Goal: Task Accomplishment & Management: Manage account settings

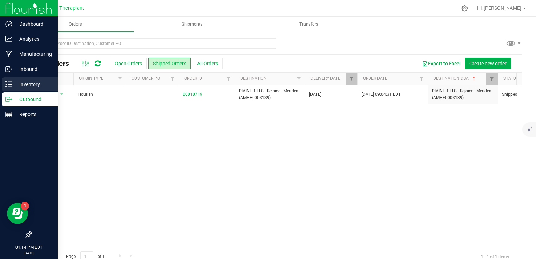
click at [12, 86] on p "Inventory" at bounding box center [33, 84] width 42 height 8
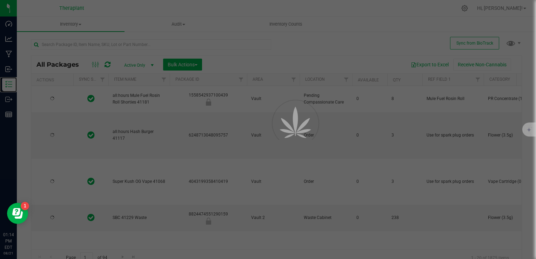
type input "[DATE]"
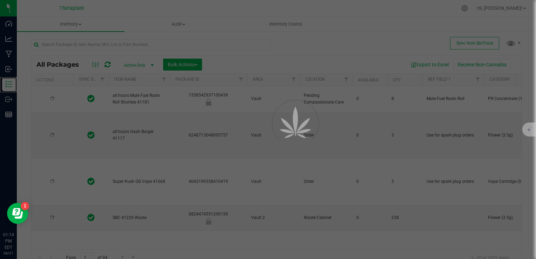
type input "[DATE]"
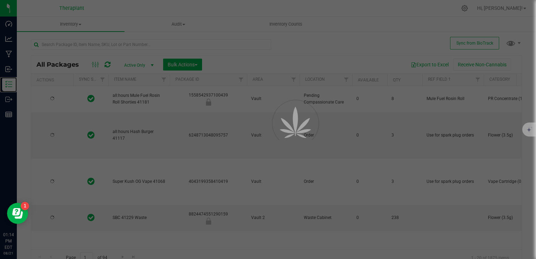
type input "[DATE]"
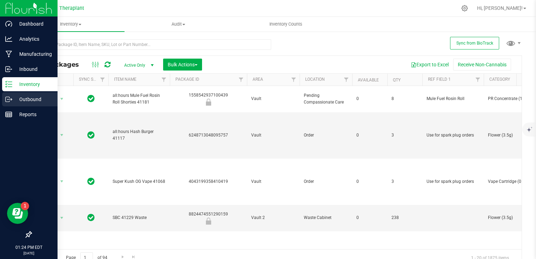
click at [19, 96] on p "Outbound" at bounding box center [33, 99] width 42 height 8
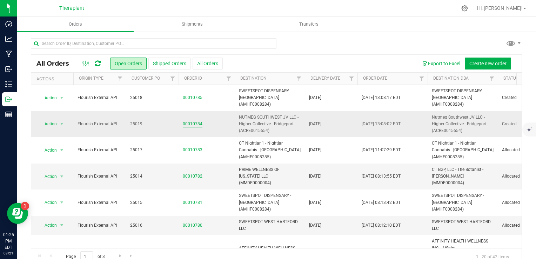
click at [192, 121] on link "00010784" at bounding box center [193, 124] width 20 height 7
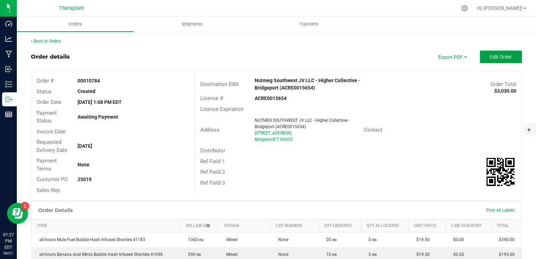
click at [483, 55] on button "Edit Order" at bounding box center [501, 57] width 42 height 13
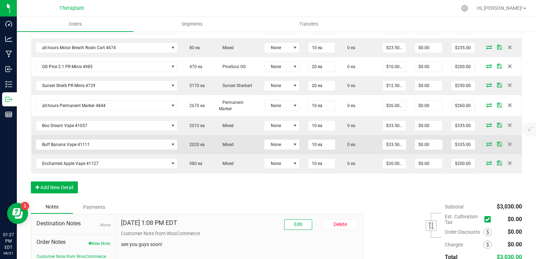
scroll to position [362, 0]
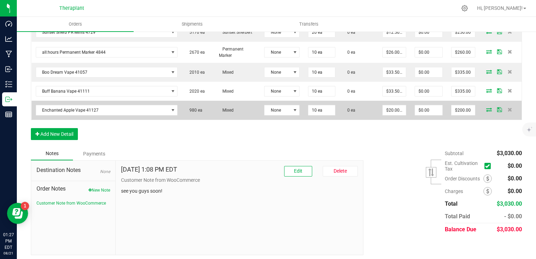
click at [487, 108] on icon at bounding box center [490, 109] width 6 height 4
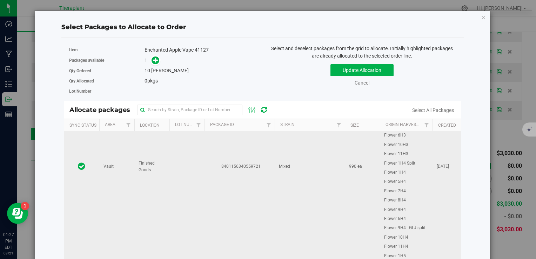
scroll to position [122, 0]
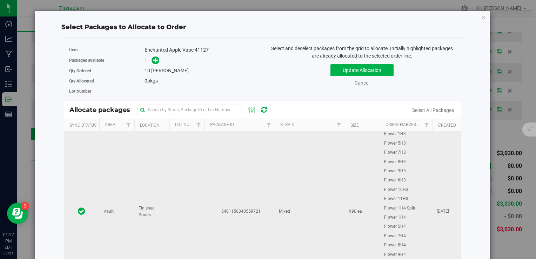
click at [209, 174] on td "8401156340559721" at bounding box center [240, 211] width 70 height 404
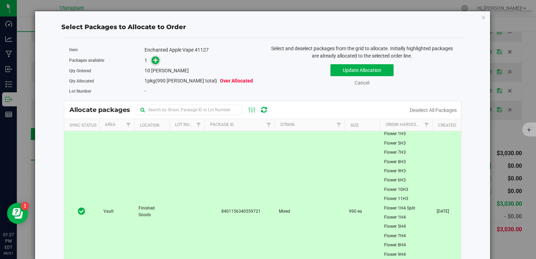
click at [155, 61] on icon at bounding box center [155, 60] width 5 height 5
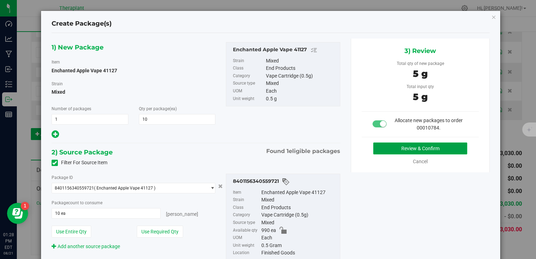
click at [383, 146] on button "Review & Confirm" at bounding box center [420, 149] width 94 height 12
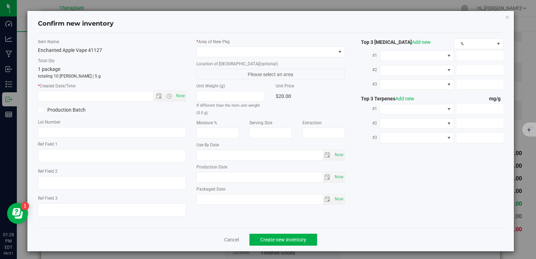
type textarea "Enchanted Apple (ABM x Durban Poison)"
type input "[DATE]"
click at [177, 96] on span "Now" at bounding box center [180, 96] width 12 height 10
type input "[DATE] 1:28 PM"
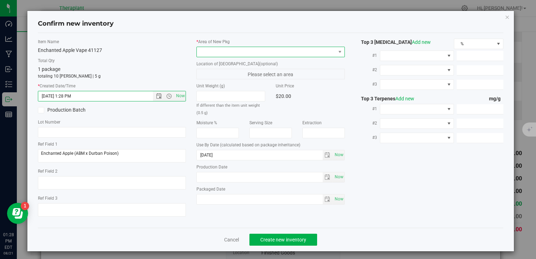
click at [217, 54] on span at bounding box center [266, 52] width 139 height 10
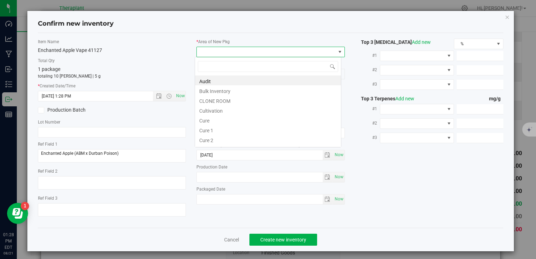
scroll to position [10, 147]
type input "v"
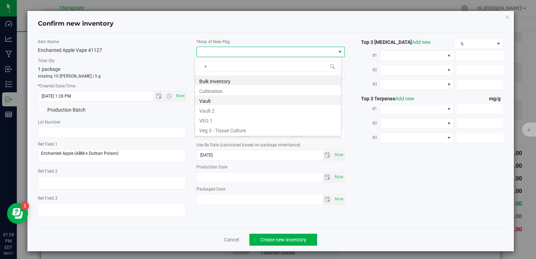
click at [228, 101] on li "Vault" at bounding box center [268, 100] width 146 height 10
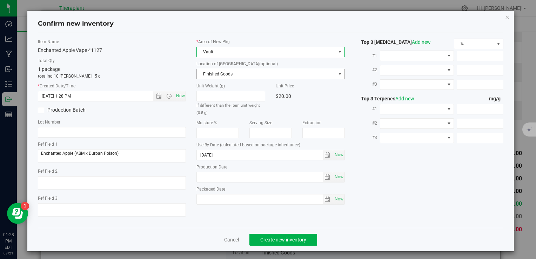
click at [234, 70] on span "Finished Goods" at bounding box center [266, 74] width 139 height 10
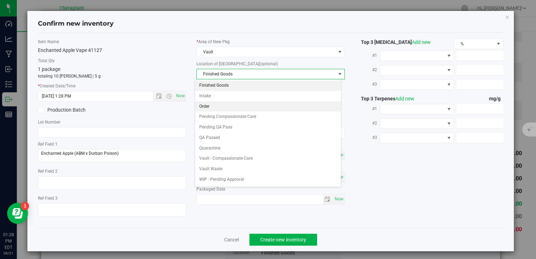
click at [230, 106] on li "Order" at bounding box center [268, 106] width 146 height 11
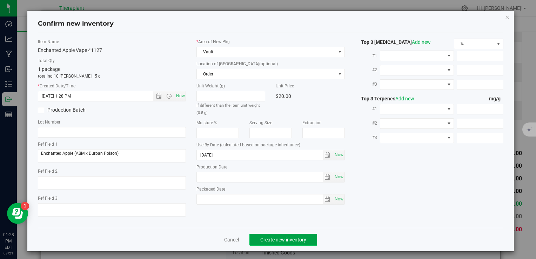
click at [285, 238] on span "Create new inventory" at bounding box center [283, 240] width 46 height 6
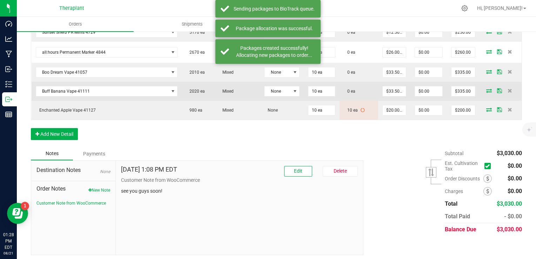
click at [487, 88] on icon at bounding box center [490, 90] width 6 height 4
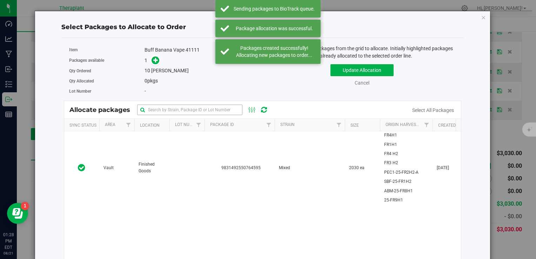
drag, startPoint x: 157, startPoint y: 191, endPoint x: 163, endPoint y: 106, distance: 84.8
click at [157, 189] on td "Finished Goods" at bounding box center [151, 167] width 35 height 73
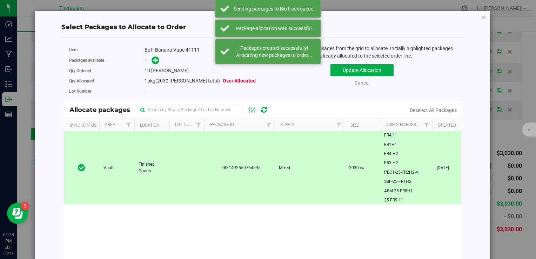
click at [155, 65] on div "Packages available 1" at bounding box center [163, 60] width 188 height 11
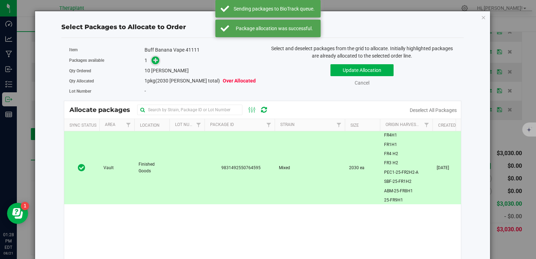
click at [154, 60] on icon at bounding box center [155, 60] width 5 height 5
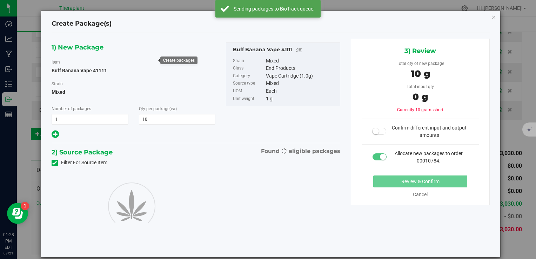
type input "10"
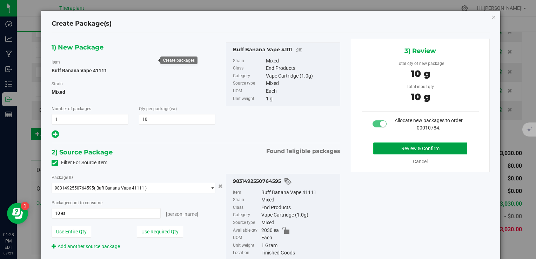
click at [384, 147] on button "Review & Confirm" at bounding box center [420, 149] width 94 height 12
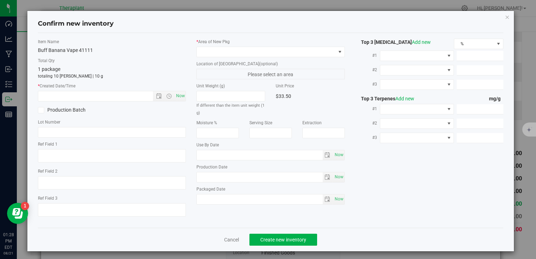
type textarea "Buff Banana (SBF x ABM x LA Kush Cake)"
type input "[DATE]"
drag, startPoint x: 180, startPoint y: 97, endPoint x: 213, endPoint y: 62, distance: 48.7
click at [180, 97] on span "Now" at bounding box center [180, 96] width 12 height 10
type input "[DATE] 1:28 PM"
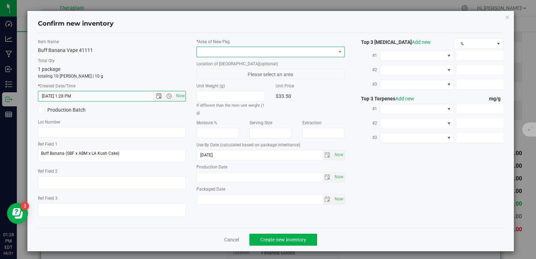
click at [220, 55] on span at bounding box center [266, 52] width 139 height 10
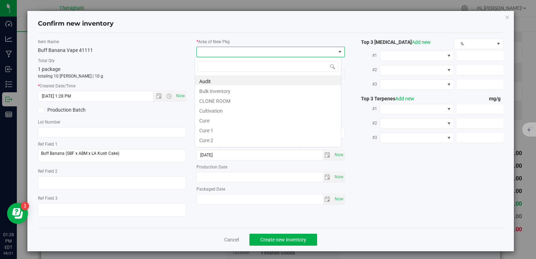
scroll to position [10, 147]
type input "v"
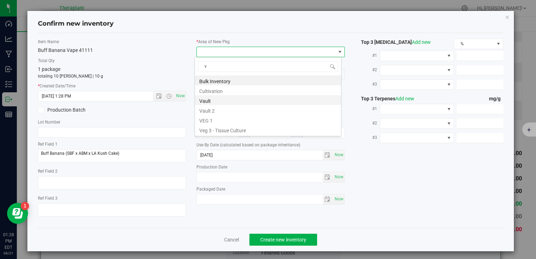
click at [219, 99] on li "Vault" at bounding box center [268, 100] width 146 height 10
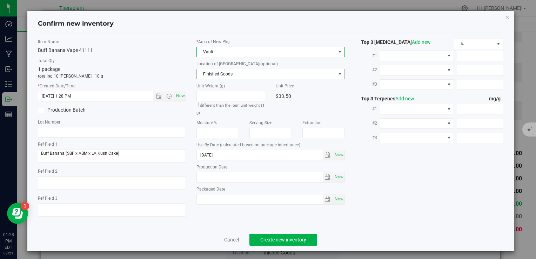
click at [223, 73] on span "Finished Goods" at bounding box center [266, 74] width 139 height 10
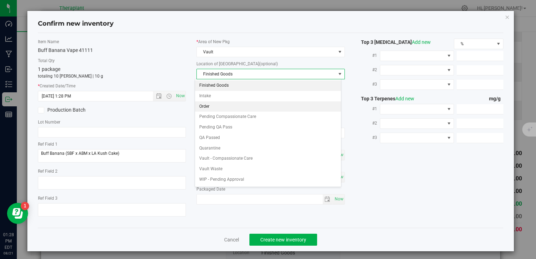
click at [219, 104] on li "Order" at bounding box center [268, 106] width 146 height 11
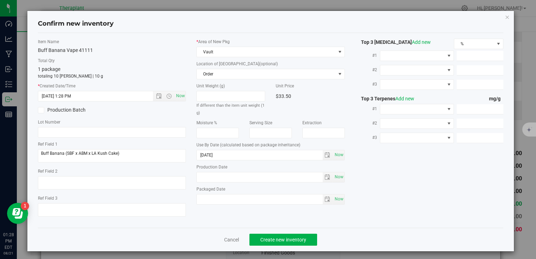
click at [399, 183] on div "Item Name Buff Banana Vape 41111 Total Qty 1 package totaling 10 [PERSON_NAME] …" at bounding box center [271, 131] width 476 height 184
click at [276, 239] on span "Create new inventory" at bounding box center [283, 240] width 46 height 6
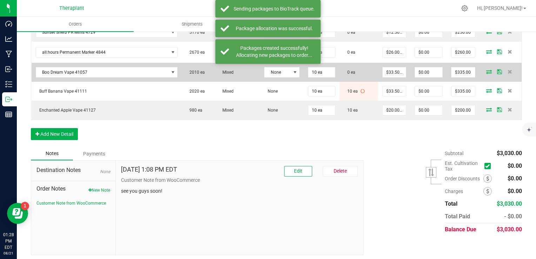
click at [487, 70] on icon at bounding box center [490, 72] width 6 height 4
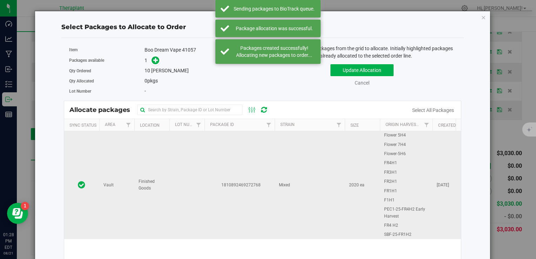
click at [108, 161] on td "Vault" at bounding box center [116, 184] width 35 height 107
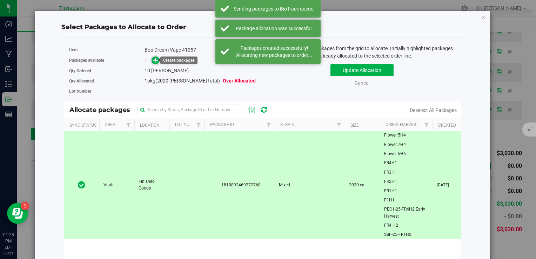
click at [154, 62] on icon at bounding box center [155, 60] width 5 height 5
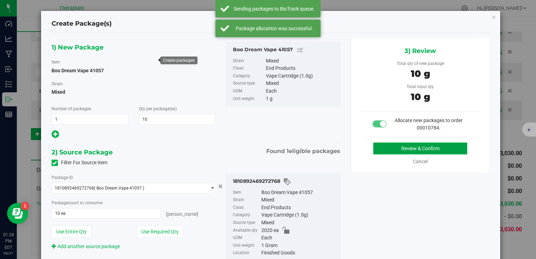
click at [379, 148] on button "Review & Confirm" at bounding box center [420, 149] width 94 height 12
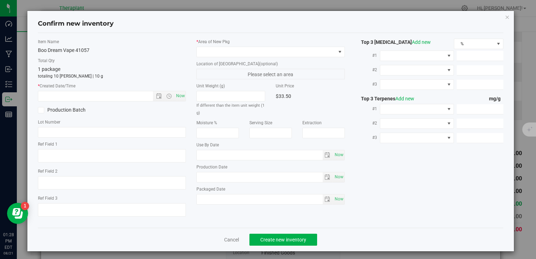
type textarea "Sativa"
type input "[DATE]"
drag, startPoint x: 182, startPoint y: 96, endPoint x: 218, endPoint y: 37, distance: 69.3
click at [182, 95] on span "Now" at bounding box center [180, 96] width 12 height 10
type input "[DATE] 1:28 PM"
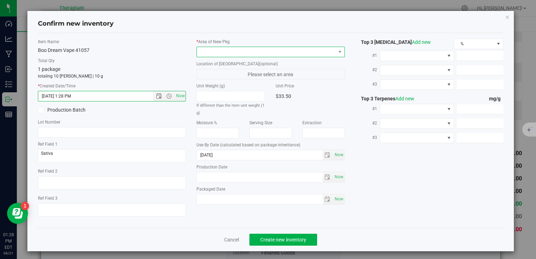
click at [219, 51] on span at bounding box center [266, 52] width 139 height 10
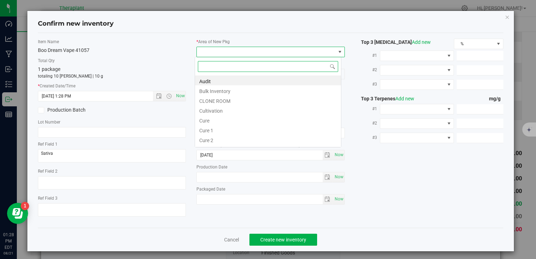
type input "v"
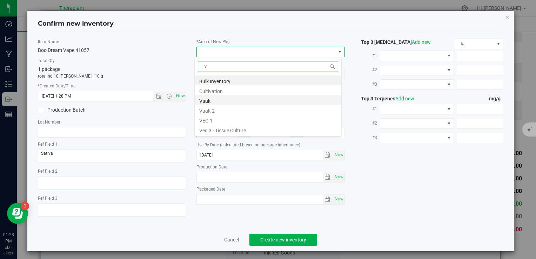
click at [224, 102] on li "Vault" at bounding box center [268, 100] width 146 height 10
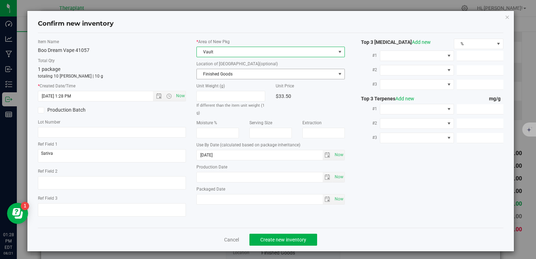
click at [234, 78] on span "Finished Goods" at bounding box center [266, 74] width 139 height 10
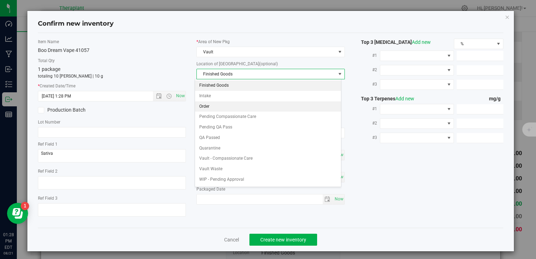
click at [224, 103] on li "Order" at bounding box center [268, 106] width 146 height 11
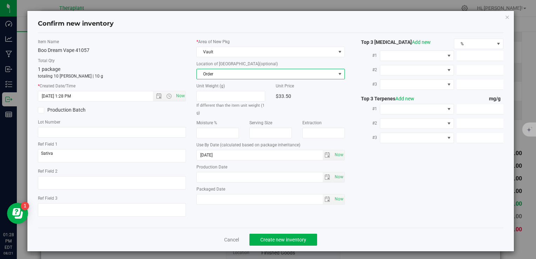
click at [404, 189] on div "Item Name Boo Dream Vape 41057 Total Qty 1 package totaling 10 [PERSON_NAME] | …" at bounding box center [271, 131] width 476 height 184
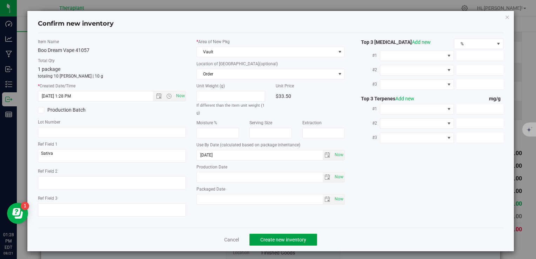
click at [306, 239] on button "Create new inventory" at bounding box center [284, 240] width 68 height 12
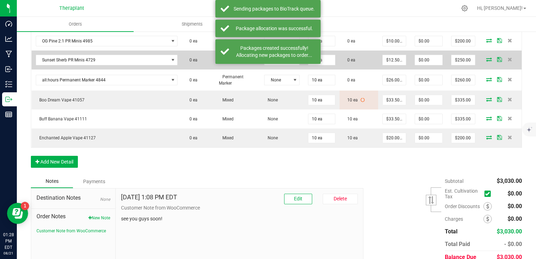
scroll to position [292, 0]
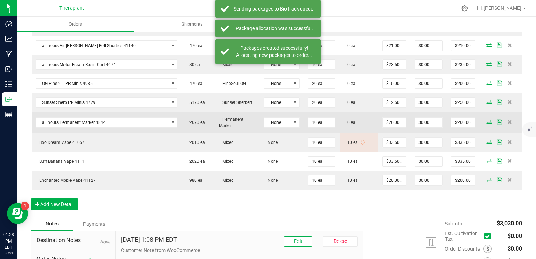
click at [487, 120] on icon at bounding box center [490, 122] width 6 height 4
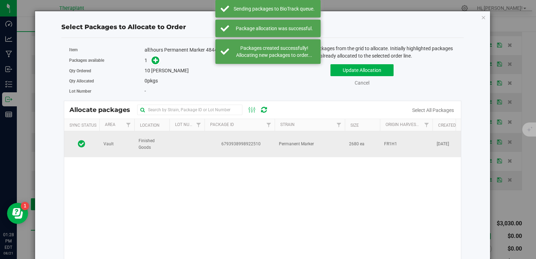
click at [227, 144] on span "6793938998922510" at bounding box center [240, 144] width 62 height 7
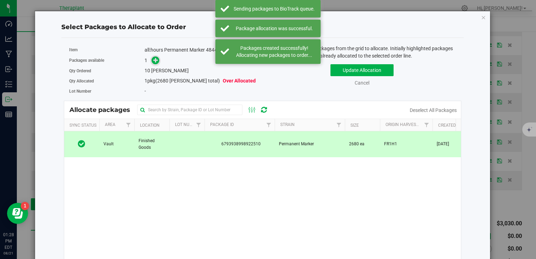
click at [156, 63] on span at bounding box center [156, 61] width 8 height 8
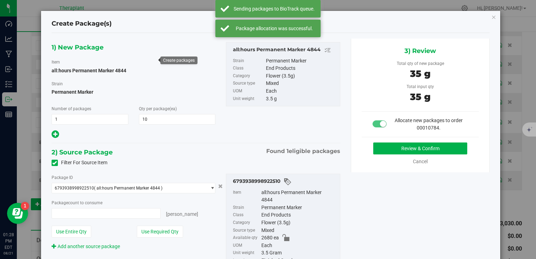
type input "10 ea"
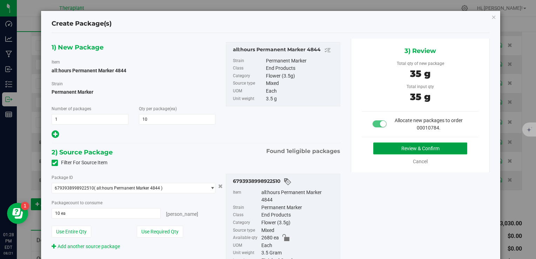
click at [393, 148] on button "Review & Confirm" at bounding box center [420, 149] width 94 height 12
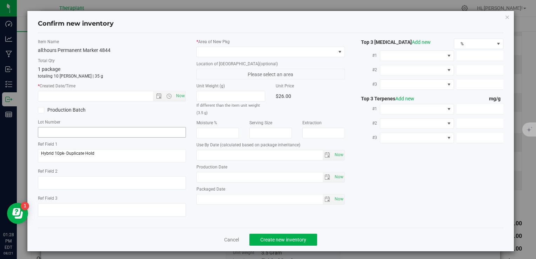
type input "[DATE]"
click at [178, 97] on span "Now" at bounding box center [180, 96] width 12 height 10
type input "[DATE] 1:28 PM"
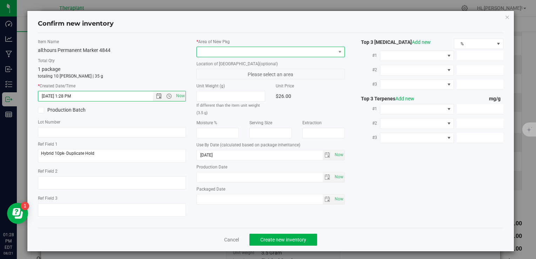
click at [226, 54] on span at bounding box center [266, 52] width 139 height 10
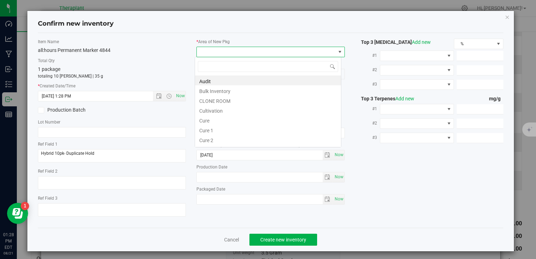
type input "v"
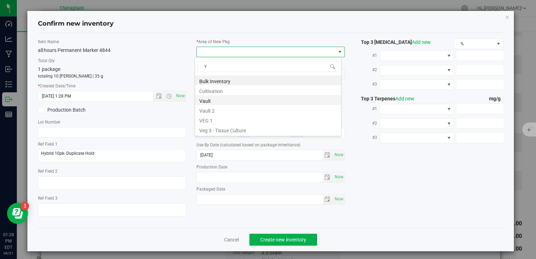
click at [223, 101] on li "Vault" at bounding box center [268, 100] width 146 height 10
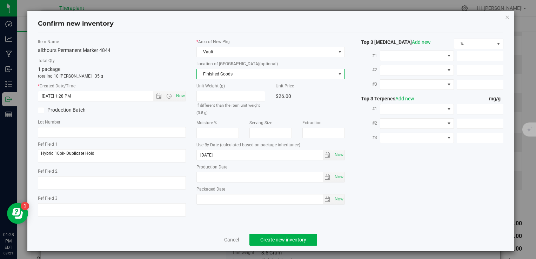
click at [221, 76] on span "Finished Goods" at bounding box center [266, 74] width 139 height 10
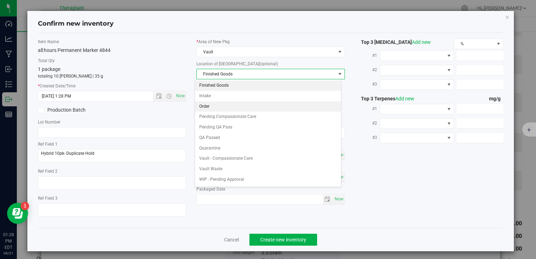
click at [220, 105] on li "Order" at bounding box center [268, 106] width 146 height 11
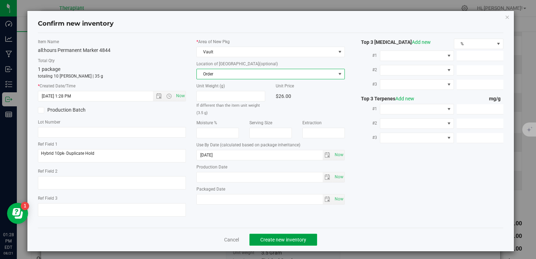
click at [261, 237] on span "Create new inventory" at bounding box center [283, 240] width 46 height 6
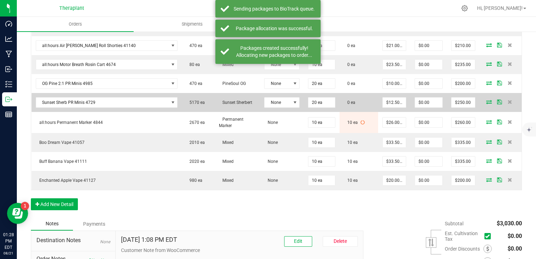
click at [487, 100] on icon at bounding box center [490, 102] width 6 height 4
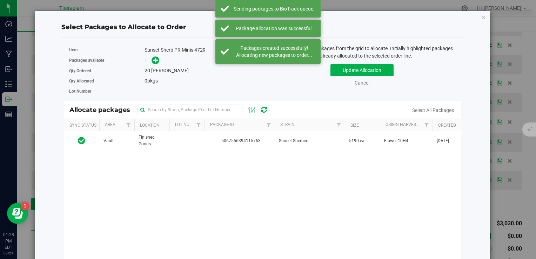
drag, startPoint x: 193, startPoint y: 137, endPoint x: 184, endPoint y: 115, distance: 22.8
click at [190, 131] on td at bounding box center [187, 140] width 35 height 19
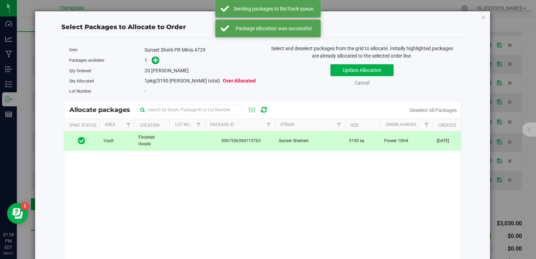
click at [159, 60] on div "1" at bounding box center [201, 61] width 113 height 8
click at [153, 61] on icon at bounding box center [155, 60] width 5 height 5
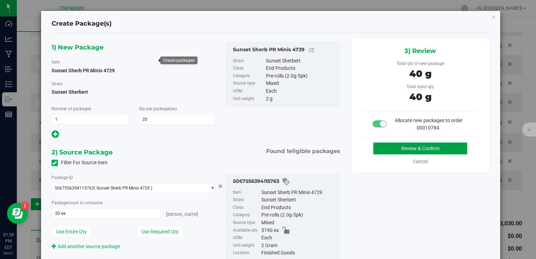
click at [413, 145] on button "Review & Confirm" at bounding box center [420, 149] width 94 height 12
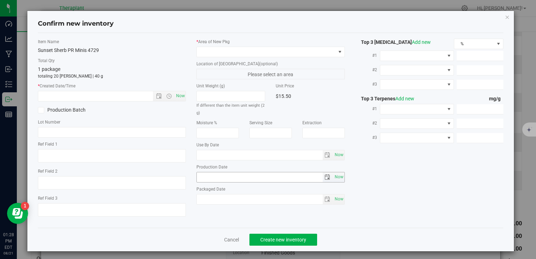
type textarea "Sativa- TBR"
type input "[DATE]"
drag, startPoint x: 180, startPoint y: 96, endPoint x: 208, endPoint y: 54, distance: 50.8
click at [180, 96] on span "Now" at bounding box center [180, 96] width 12 height 10
type input "[DATE] 1:28 PM"
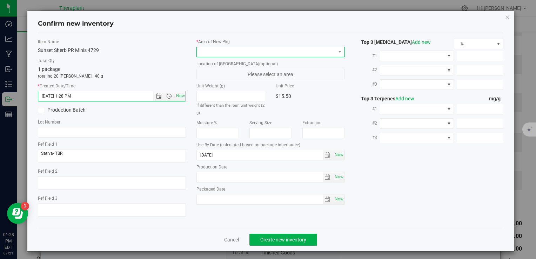
click at [210, 54] on span at bounding box center [266, 52] width 139 height 10
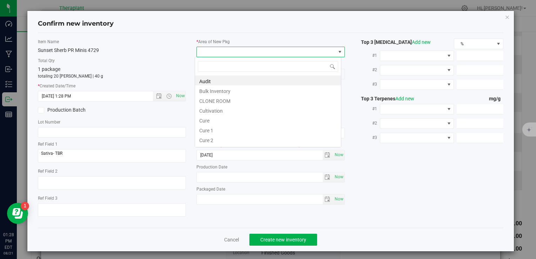
type input "v"
drag, startPoint x: 221, startPoint y: 99, endPoint x: 221, endPoint y: 77, distance: 21.4
click at [221, 99] on li "Vault" at bounding box center [268, 100] width 146 height 10
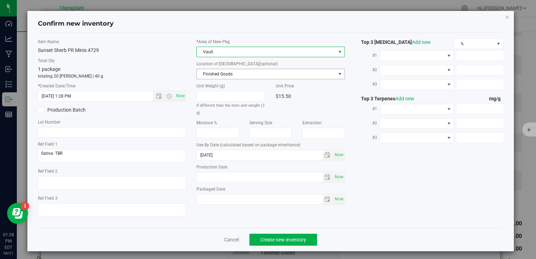
click at [221, 76] on span "Finished Goods" at bounding box center [266, 74] width 139 height 10
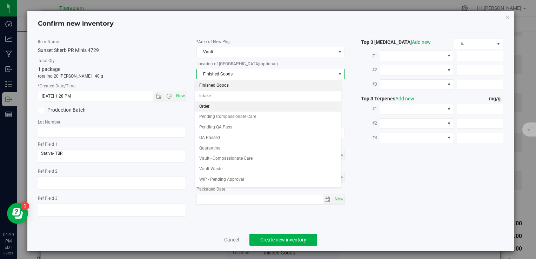
click at [219, 109] on li "Order" at bounding box center [268, 106] width 146 height 11
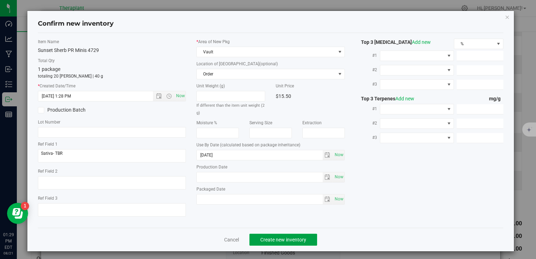
drag, startPoint x: 276, startPoint y: 239, endPoint x: 283, endPoint y: 216, distance: 24.7
click at [276, 239] on span "Create new inventory" at bounding box center [283, 240] width 46 height 6
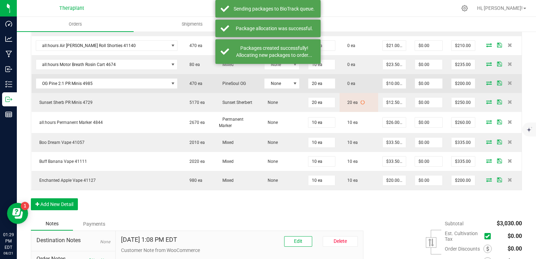
click at [487, 82] on icon at bounding box center [490, 83] width 6 height 4
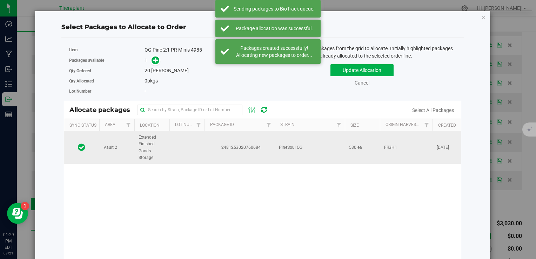
drag, startPoint x: 209, startPoint y: 141, endPoint x: 203, endPoint y: 137, distance: 8.1
click at [209, 141] on td "2481253020760684" at bounding box center [240, 147] width 70 height 33
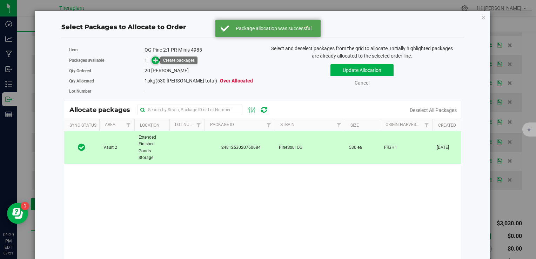
click at [156, 58] on icon at bounding box center [155, 60] width 5 height 5
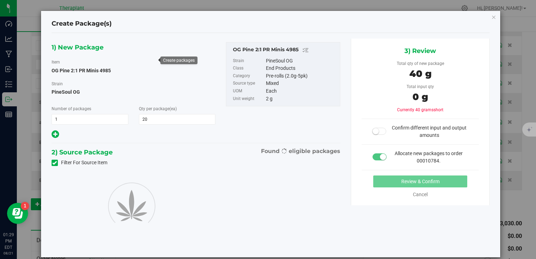
type input "20"
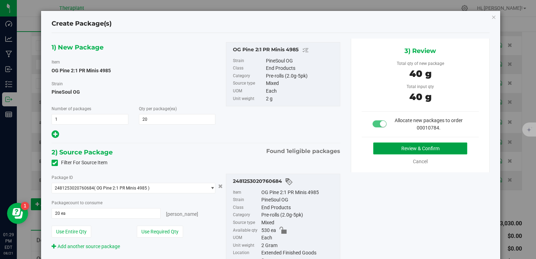
click at [429, 148] on button "Review & Confirm" at bounding box center [420, 149] width 94 height 12
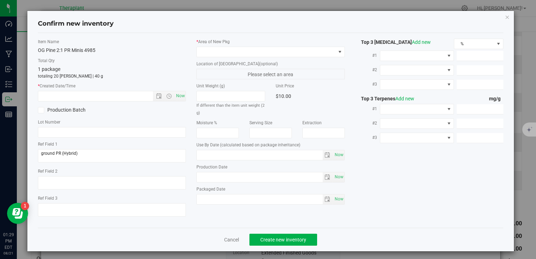
type input "[DATE]"
click at [182, 97] on span "Now" at bounding box center [180, 96] width 12 height 10
type input "[DATE] 1:29 PM"
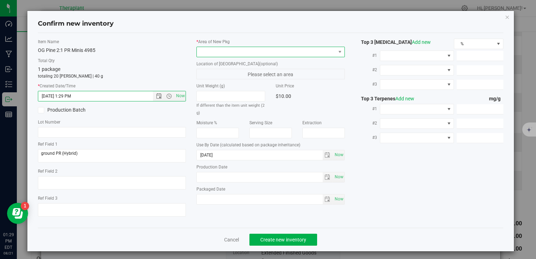
click at [206, 53] on span at bounding box center [266, 52] width 139 height 10
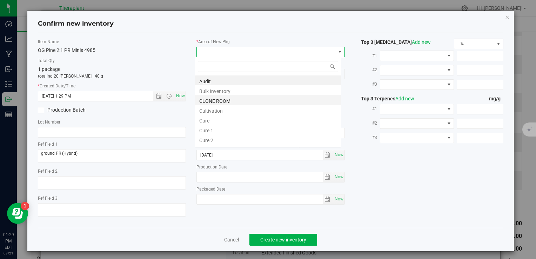
type input "v"
click at [220, 103] on li "Vault" at bounding box center [268, 100] width 146 height 10
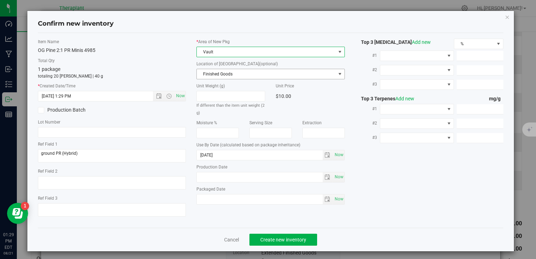
click at [217, 72] on span "Finished Goods" at bounding box center [266, 74] width 139 height 10
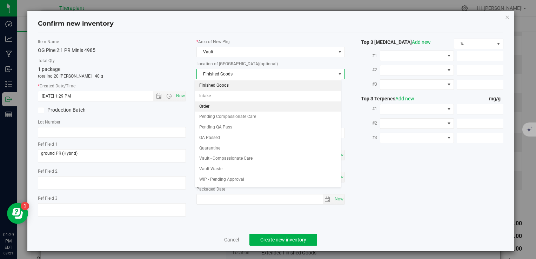
click at [218, 103] on li "Order" at bounding box center [268, 106] width 146 height 11
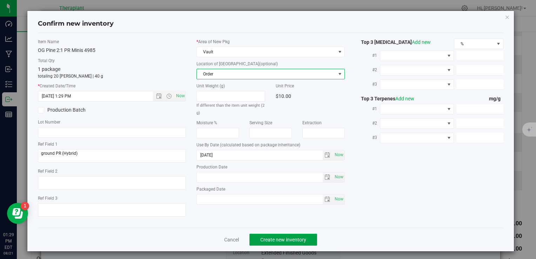
click at [263, 238] on span "Create new inventory" at bounding box center [283, 240] width 46 height 6
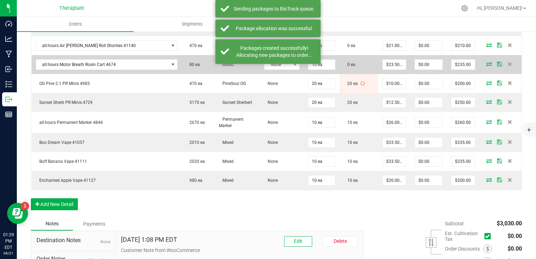
click at [487, 62] on icon at bounding box center [490, 64] width 6 height 4
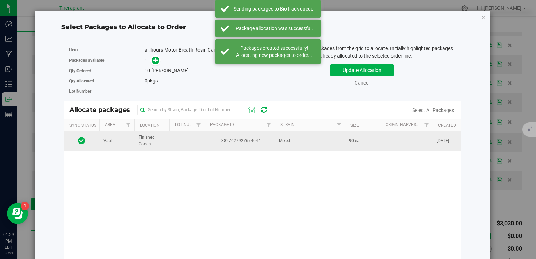
click at [128, 143] on td "Vault" at bounding box center [116, 140] width 35 height 19
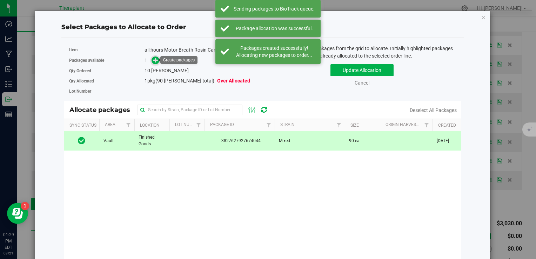
click at [157, 58] on icon at bounding box center [155, 60] width 5 height 5
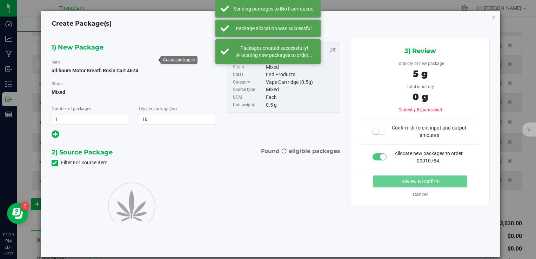
type input "10"
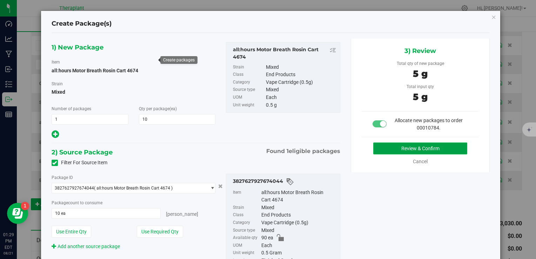
click at [383, 152] on button "Review & Confirm" at bounding box center [420, 149] width 94 height 12
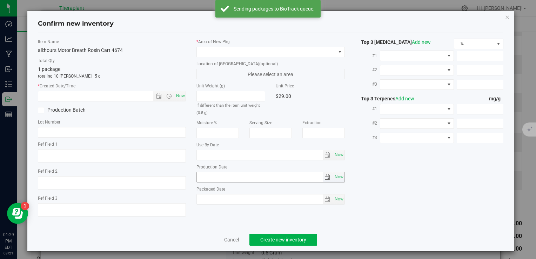
type textarea "Indica"
type input "[DATE]"
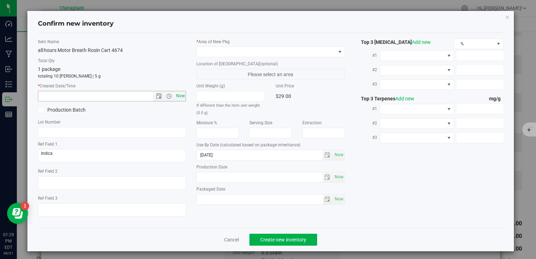
click at [181, 94] on span "Now" at bounding box center [180, 96] width 12 height 10
type input "[DATE] 1:29 PM"
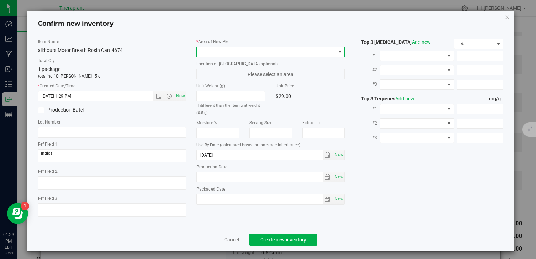
click at [205, 54] on span at bounding box center [266, 52] width 139 height 10
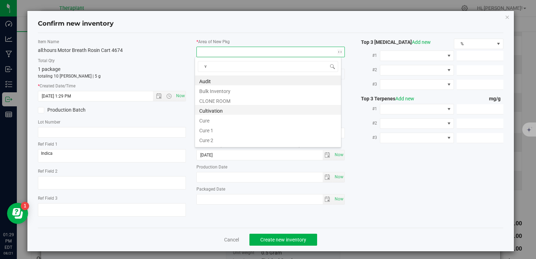
scroll to position [10, 147]
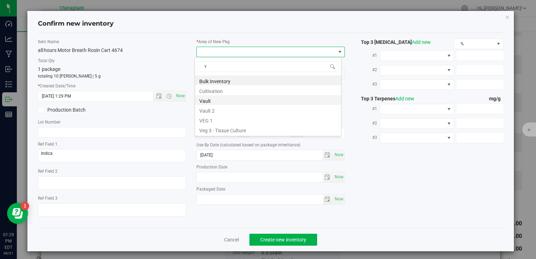
click at [219, 101] on li "Vault" at bounding box center [268, 100] width 146 height 10
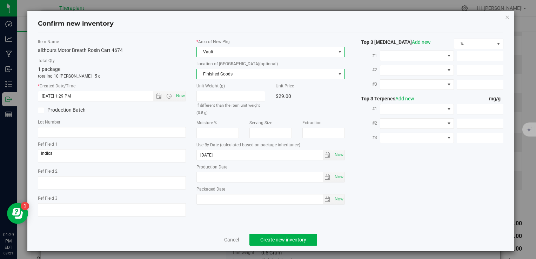
click at [221, 78] on span "Finished Goods" at bounding box center [266, 74] width 139 height 10
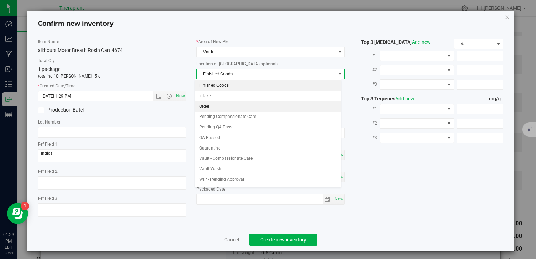
click at [220, 104] on li "Order" at bounding box center [268, 106] width 146 height 11
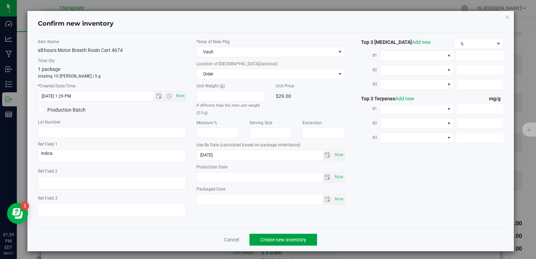
click at [256, 240] on button "Create new inventory" at bounding box center [284, 240] width 68 height 12
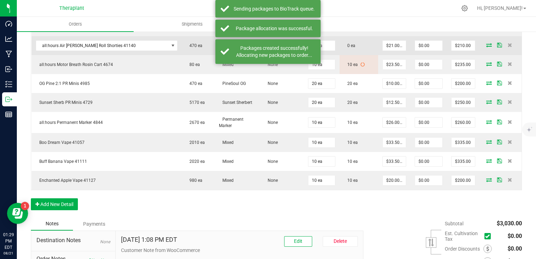
click at [487, 43] on icon at bounding box center [490, 45] width 6 height 4
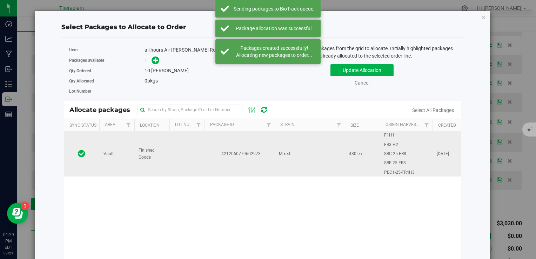
click at [108, 150] on td "Vault" at bounding box center [116, 153] width 35 height 45
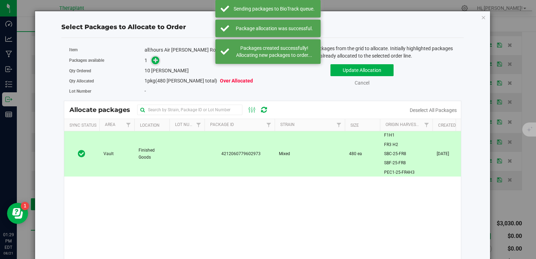
click at [156, 63] on span at bounding box center [156, 61] width 8 height 8
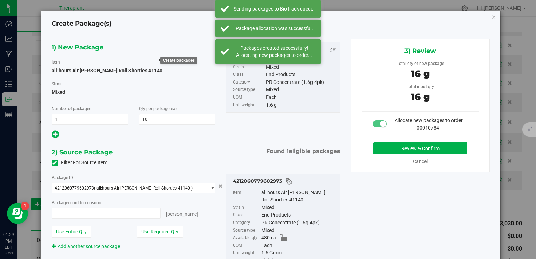
type input "10 ea"
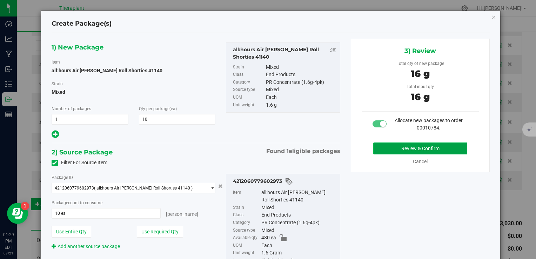
click at [373, 149] on button "Review & Confirm" at bounding box center [420, 149] width 94 height 12
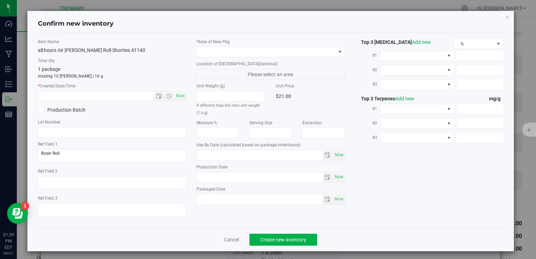
type input "[DATE]"
click at [179, 94] on span "Now" at bounding box center [180, 96] width 12 height 10
type input "[DATE] 1:29 PM"
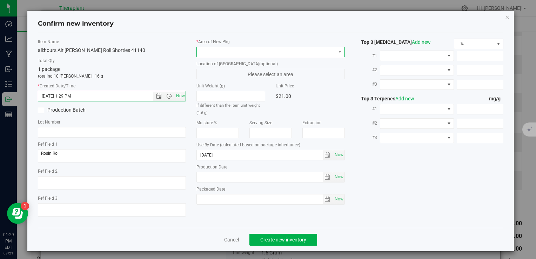
click at [225, 48] on span at bounding box center [266, 52] width 139 height 10
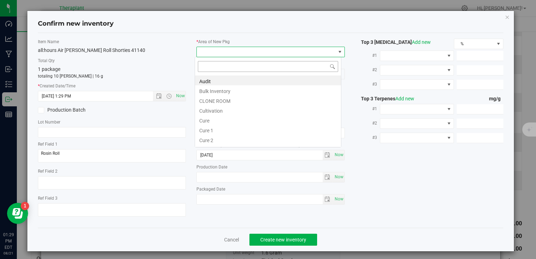
scroll to position [10, 147]
type input "v"
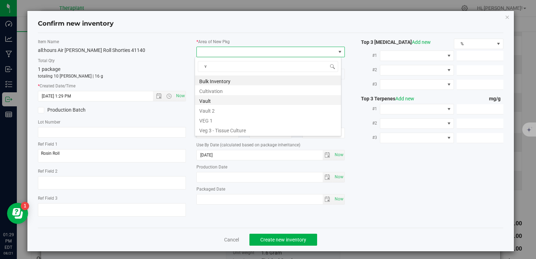
click at [214, 99] on li "Vault" at bounding box center [268, 100] width 146 height 10
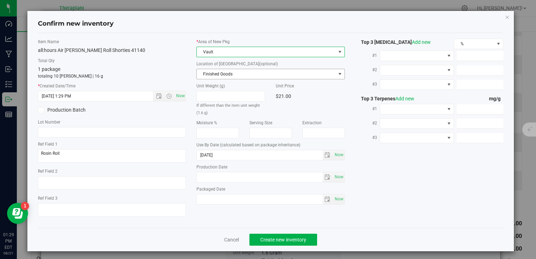
click at [225, 75] on span "Finished Goods" at bounding box center [266, 74] width 139 height 10
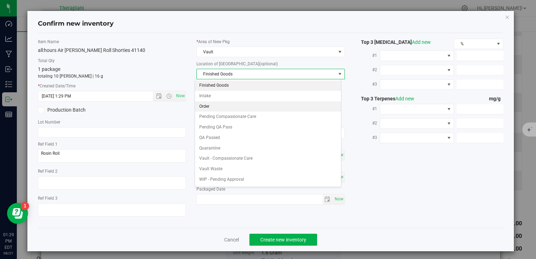
click at [209, 107] on li "Order" at bounding box center [268, 106] width 146 height 11
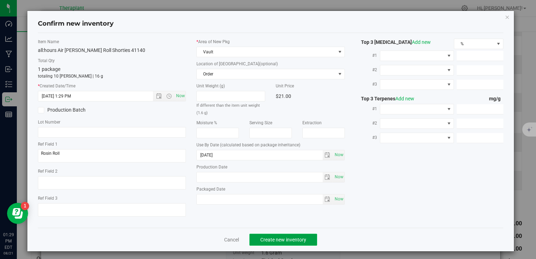
click at [263, 237] on span "Create new inventory" at bounding box center [283, 240] width 46 height 6
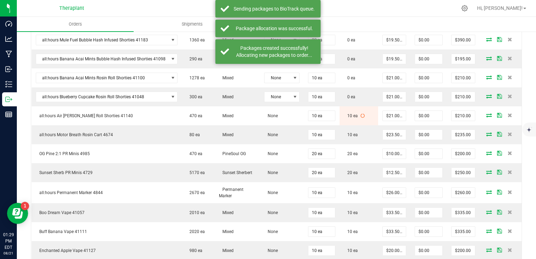
scroll to position [117, 0]
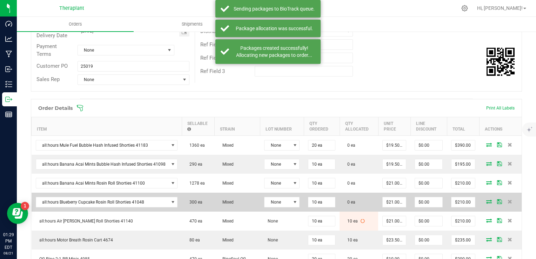
click at [487, 199] on icon at bounding box center [490, 201] width 6 height 4
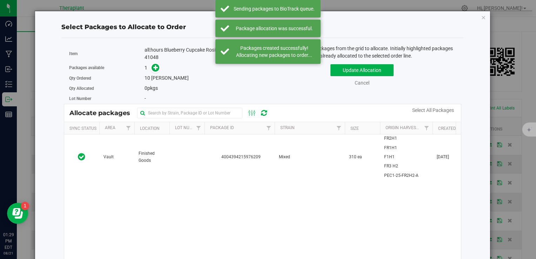
drag, startPoint x: 177, startPoint y: 159, endPoint x: 161, endPoint y: 119, distance: 42.9
click at [176, 157] on td at bounding box center [187, 156] width 35 height 45
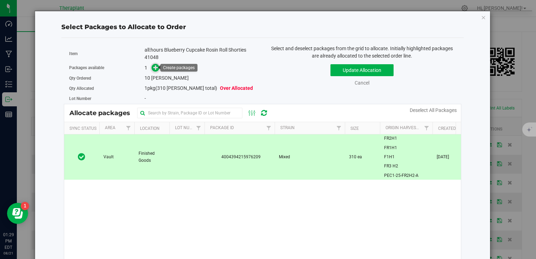
click at [157, 68] on icon at bounding box center [155, 67] width 5 height 5
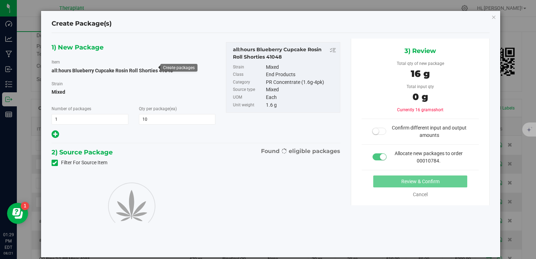
type input "10"
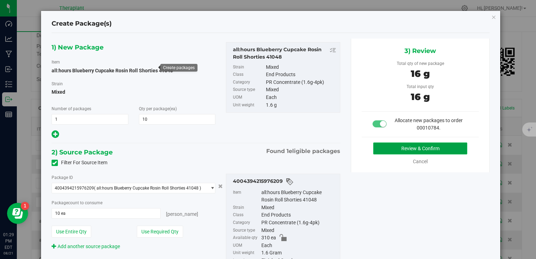
click at [375, 148] on button "Review & Confirm" at bounding box center [420, 149] width 94 height 12
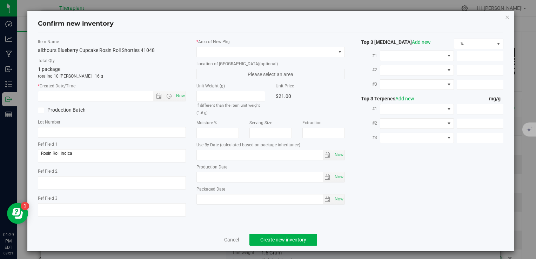
type input "[DATE]"
click at [182, 95] on span "Now" at bounding box center [180, 96] width 12 height 10
type input "[DATE] 1:29 PM"
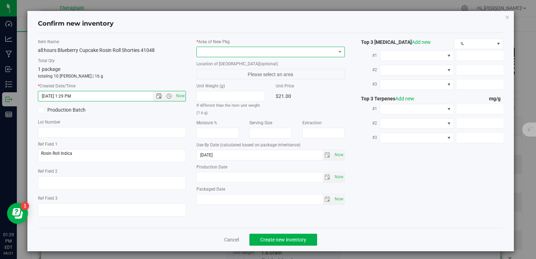
click at [227, 48] on span at bounding box center [266, 52] width 139 height 10
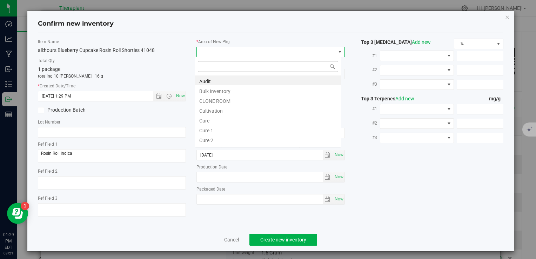
type input "v"
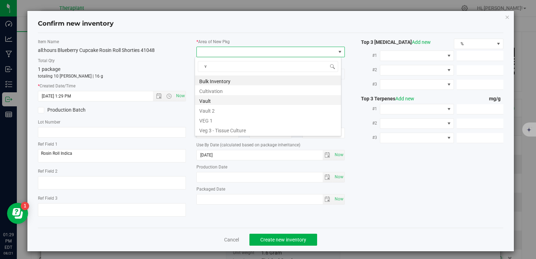
click at [232, 102] on li "Vault" at bounding box center [268, 100] width 146 height 10
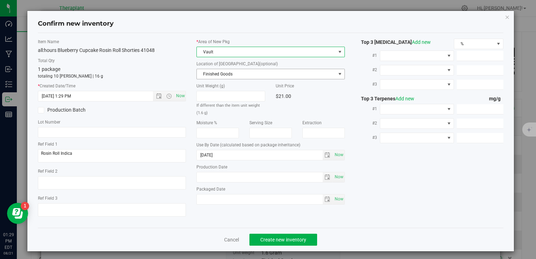
click at [223, 74] on span "Finished Goods" at bounding box center [266, 74] width 139 height 10
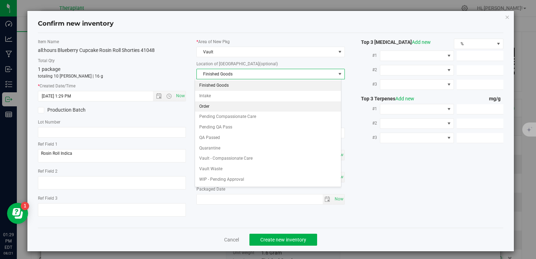
click at [223, 109] on li "Order" at bounding box center [268, 106] width 146 height 11
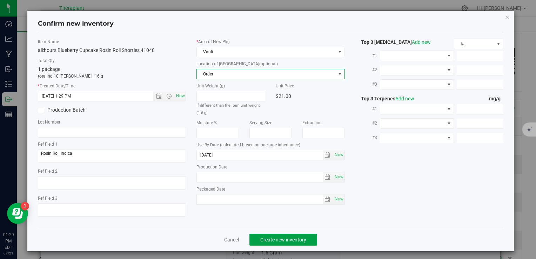
click at [280, 240] on span "Create new inventory" at bounding box center [283, 240] width 46 height 6
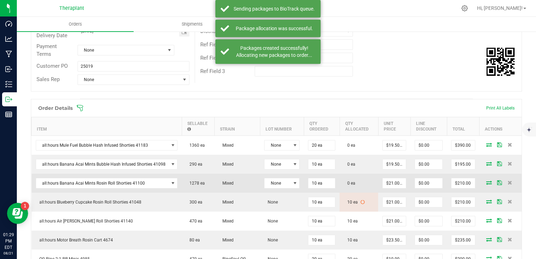
click at [487, 183] on icon at bounding box center [490, 182] width 6 height 4
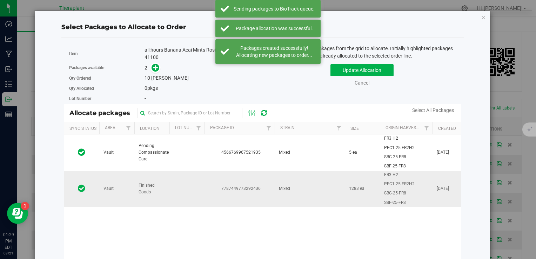
click at [160, 186] on span "Finished Goods" at bounding box center [152, 188] width 27 height 13
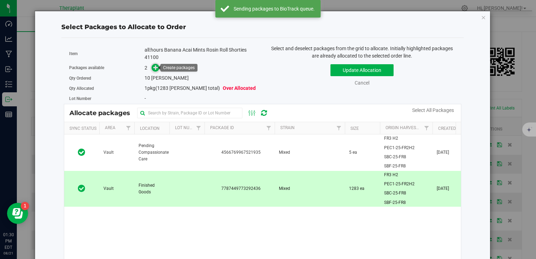
click at [153, 66] on icon at bounding box center [155, 67] width 5 height 5
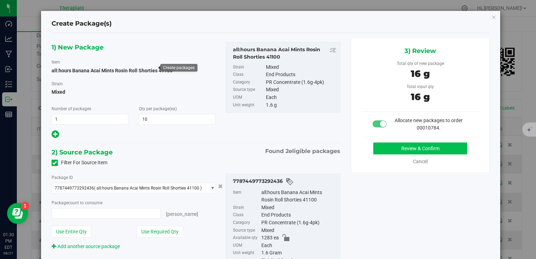
type input "10 ea"
click at [432, 149] on button "Review & Confirm" at bounding box center [420, 149] width 94 height 12
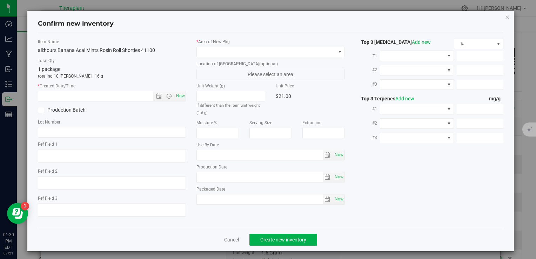
type textarea "Rosin Roll (BAM)"
type input "[DATE]"
click at [178, 95] on span "Now" at bounding box center [180, 96] width 12 height 10
type input "[DATE] 1:30 PM"
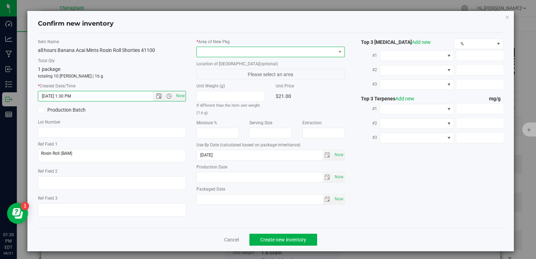
click at [220, 50] on span at bounding box center [266, 52] width 139 height 10
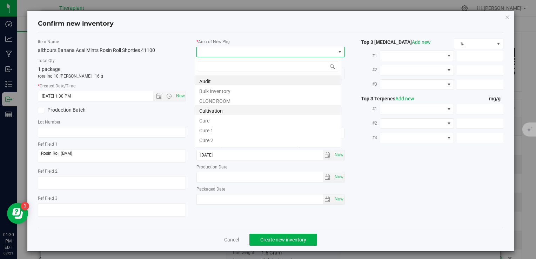
type input "v"
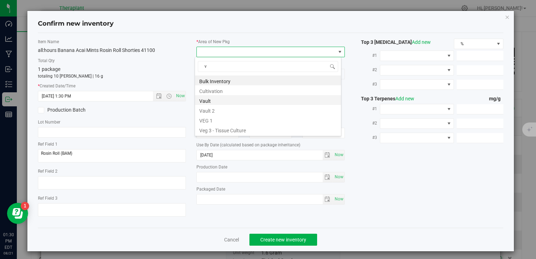
click at [221, 102] on li "Vault" at bounding box center [268, 100] width 146 height 10
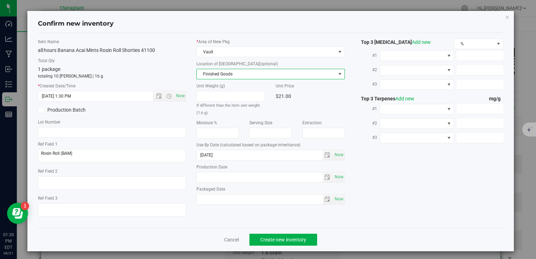
click at [226, 78] on span "Finished Goods" at bounding box center [266, 74] width 139 height 10
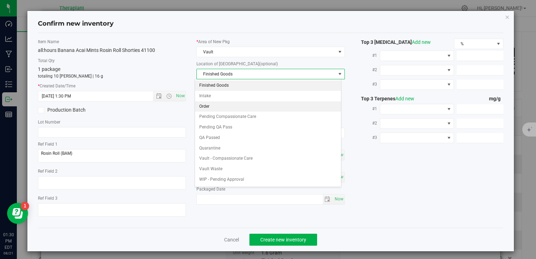
click at [223, 105] on li "Order" at bounding box center [268, 106] width 146 height 11
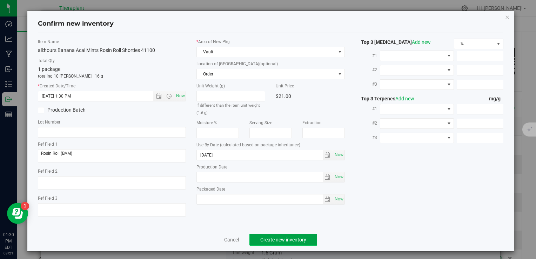
click at [269, 236] on button "Create new inventory" at bounding box center [284, 240] width 68 height 12
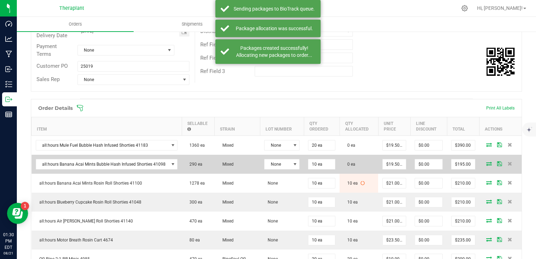
click at [487, 163] on icon at bounding box center [490, 163] width 6 height 4
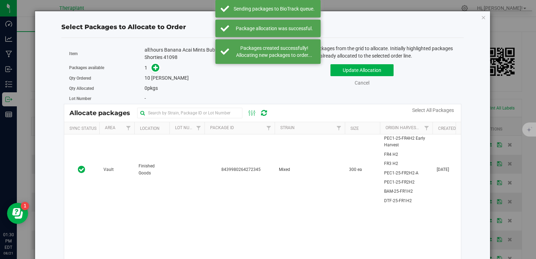
drag, startPoint x: 155, startPoint y: 156, endPoint x: 134, endPoint y: 129, distance: 34.0
click at [155, 156] on td "Finished Goods" at bounding box center [151, 169] width 35 height 71
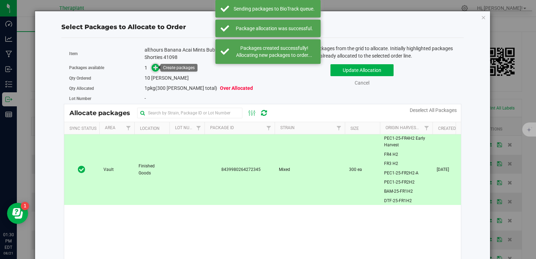
click at [155, 65] on icon at bounding box center [155, 67] width 5 height 5
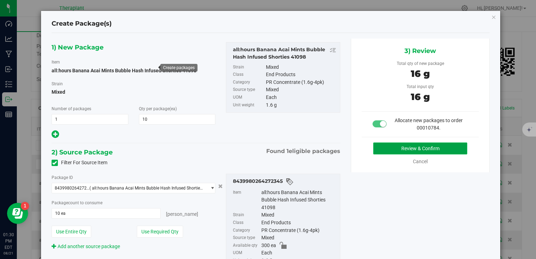
click at [385, 147] on button "Review & Confirm" at bounding box center [420, 149] width 94 height 12
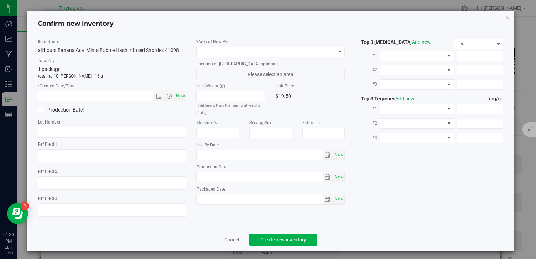
type textarea "BAM BH Infused"
type input "[DATE]"
click at [179, 96] on span "Now" at bounding box center [180, 96] width 12 height 10
type input "[DATE] 1:30 PM"
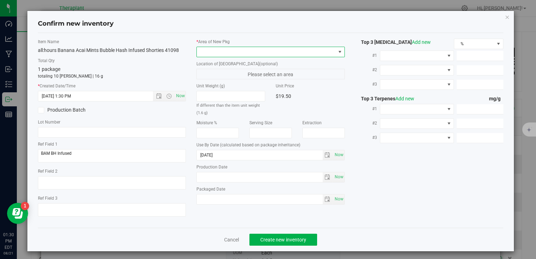
click at [229, 53] on span at bounding box center [266, 52] width 139 height 10
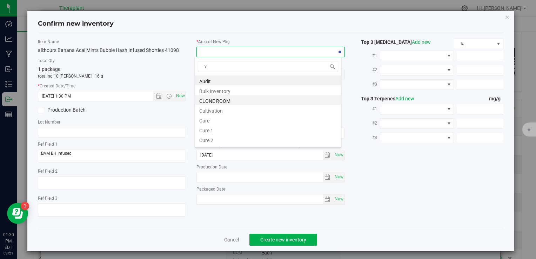
scroll to position [10, 147]
click at [228, 101] on li "Vault" at bounding box center [268, 100] width 146 height 10
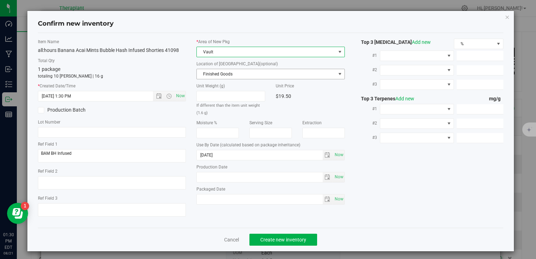
click at [234, 77] on span "Finished Goods" at bounding box center [266, 74] width 139 height 10
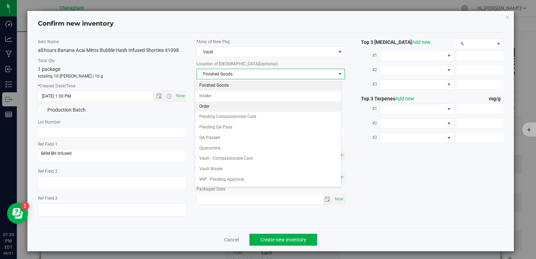
click at [228, 106] on li "Order" at bounding box center [268, 106] width 146 height 11
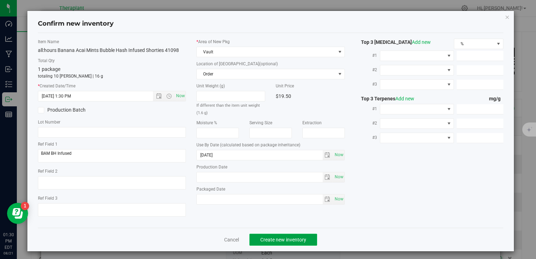
click at [273, 240] on span "Create new inventory" at bounding box center [283, 240] width 46 height 6
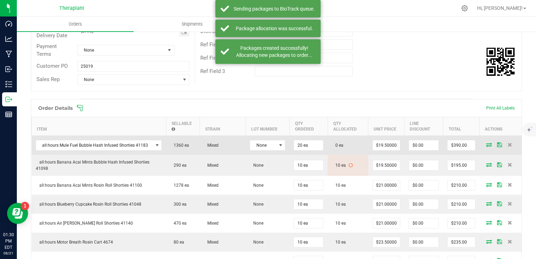
click at [487, 144] on icon at bounding box center [490, 145] width 6 height 4
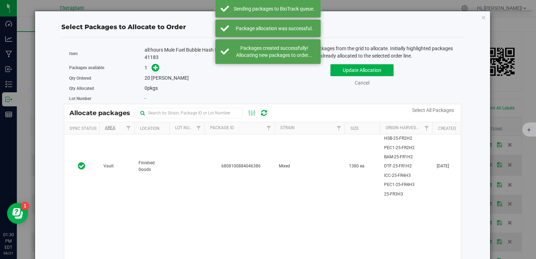
drag, startPoint x: 117, startPoint y: 159, endPoint x: 112, endPoint y: 130, distance: 29.8
click at [117, 159] on td "Vault" at bounding box center [116, 166] width 35 height 64
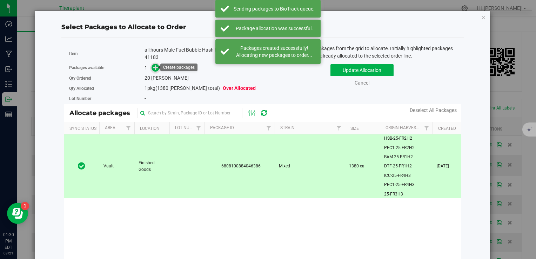
click at [153, 67] on icon at bounding box center [155, 67] width 5 height 5
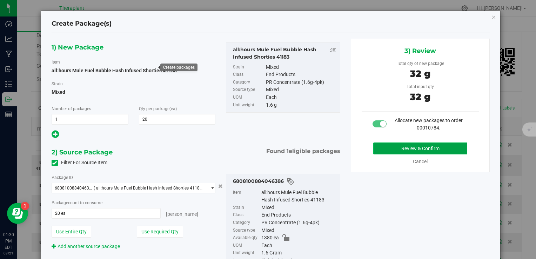
click at [390, 145] on button "Review & Confirm" at bounding box center [420, 149] width 94 height 12
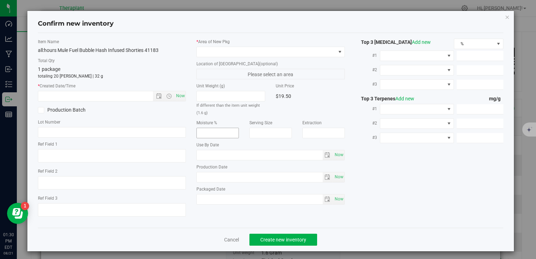
type textarea "AH Bubble Hash Infused (Mule Fuel)"
type input "[DATE]"
click at [178, 98] on span "Now" at bounding box center [180, 96] width 12 height 10
type input "[DATE] 1:30 PM"
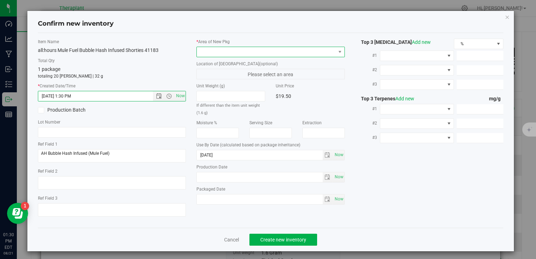
click at [231, 54] on span at bounding box center [266, 52] width 139 height 10
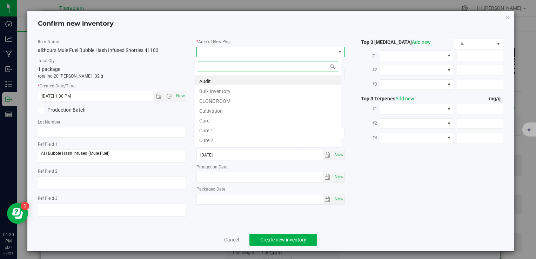
type input "v"
drag, startPoint x: 224, startPoint y: 100, endPoint x: 225, endPoint y: 81, distance: 19.0
click at [224, 99] on li "Vault" at bounding box center [268, 100] width 146 height 10
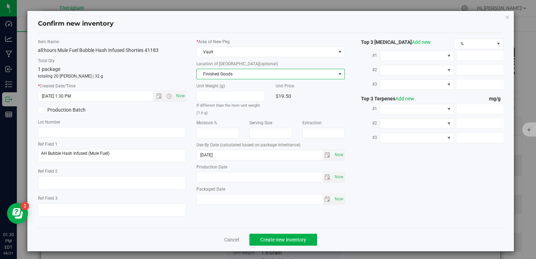
click at [226, 77] on span "Finished Goods" at bounding box center [266, 74] width 139 height 10
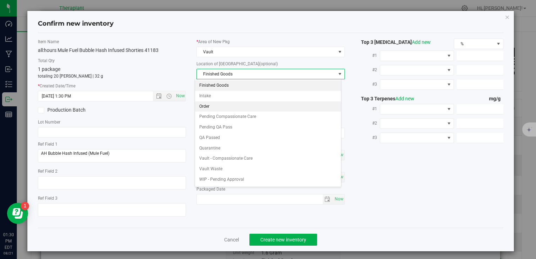
click at [223, 106] on li "Order" at bounding box center [268, 106] width 146 height 11
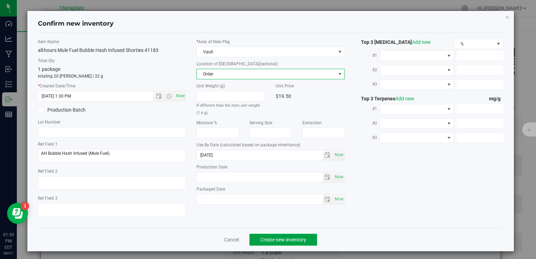
click at [277, 237] on span "Create new inventory" at bounding box center [283, 240] width 46 height 6
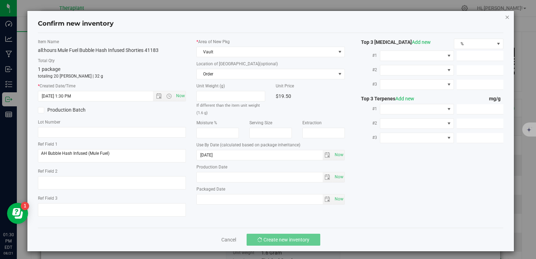
click at [505, 16] on icon "button" at bounding box center [507, 17] width 5 height 8
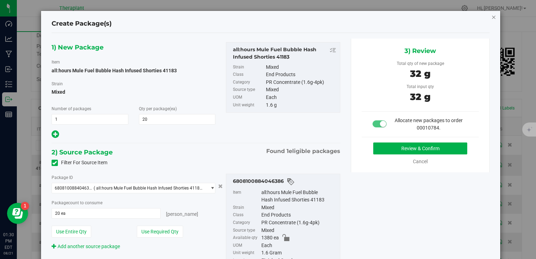
click at [492, 18] on icon "button" at bounding box center [494, 17] width 5 height 8
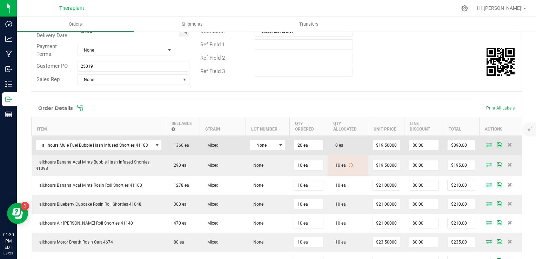
click at [487, 143] on icon at bounding box center [490, 145] width 6 height 4
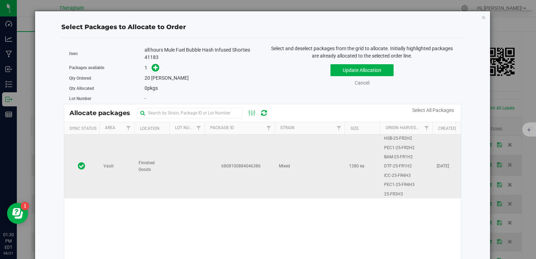
click at [193, 166] on td at bounding box center [187, 166] width 35 height 64
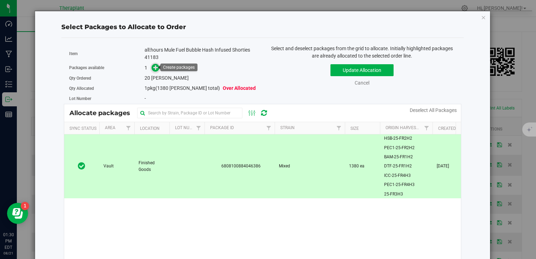
click at [154, 67] on icon at bounding box center [155, 67] width 5 height 5
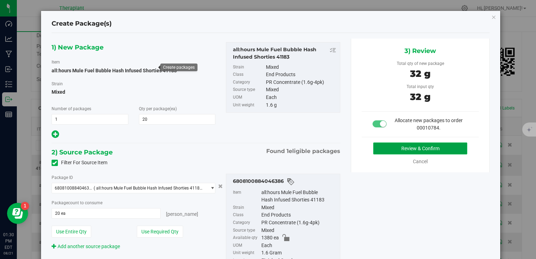
click at [378, 145] on button "Review & Confirm" at bounding box center [420, 149] width 94 height 12
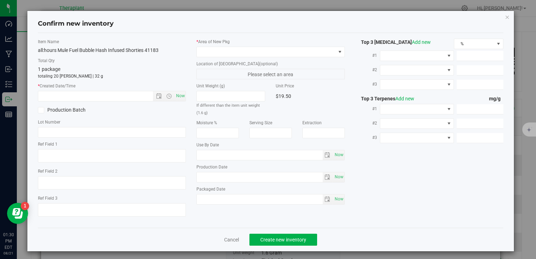
type textarea "AH Bubble Hash Infused (Mule Fuel)"
type input "[DATE]"
click at [177, 97] on span "Now" at bounding box center [180, 96] width 12 height 10
type input "[DATE] 1:30 PM"
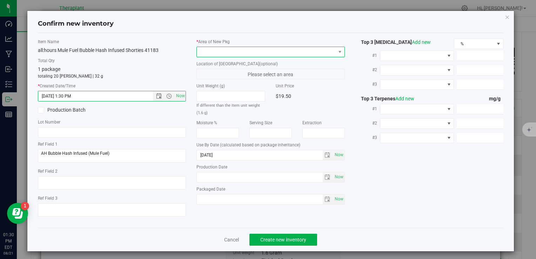
click at [220, 53] on span at bounding box center [266, 52] width 139 height 10
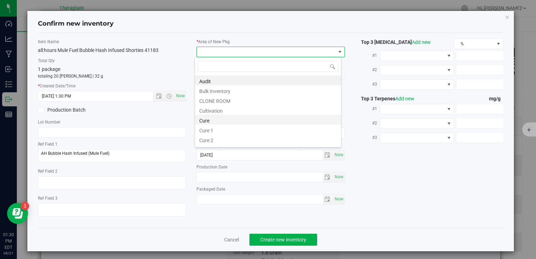
type input "v"
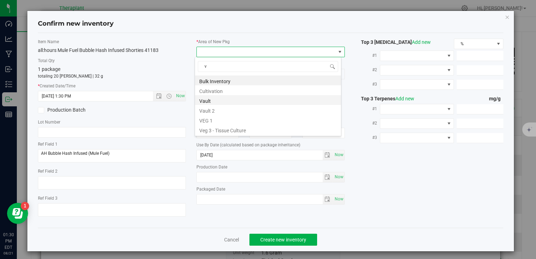
click at [224, 101] on li "Vault" at bounding box center [268, 100] width 146 height 10
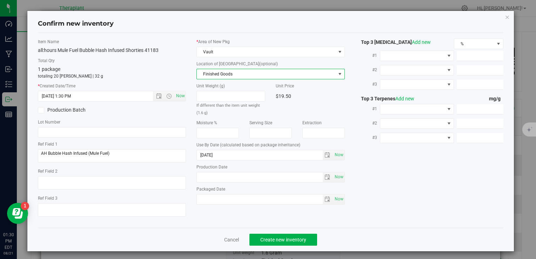
click at [228, 74] on span "Finished Goods" at bounding box center [266, 74] width 139 height 10
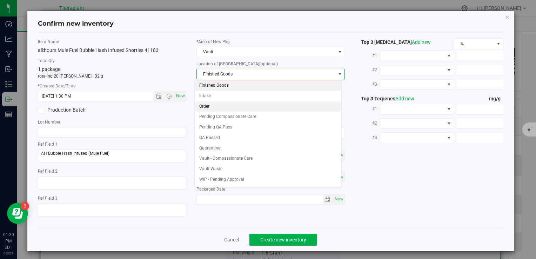
click at [220, 105] on li "Order" at bounding box center [268, 106] width 146 height 11
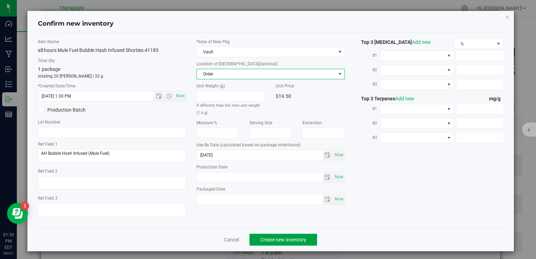
click at [279, 234] on button "Create new inventory" at bounding box center [284, 240] width 68 height 12
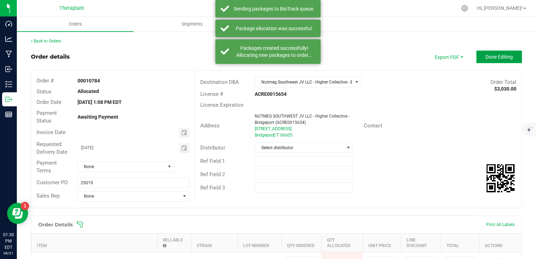
click at [477, 57] on button "Done Editing" at bounding box center [500, 57] width 46 height 13
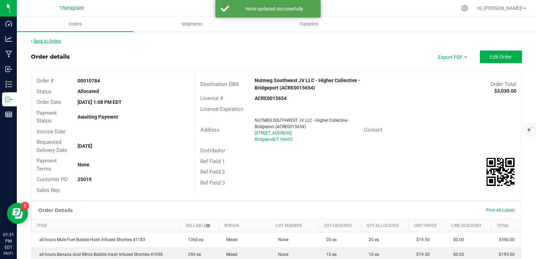
click at [52, 39] on link "Back to Orders" at bounding box center [46, 41] width 30 height 5
